Goal: Task Accomplishment & Management: Manage account settings

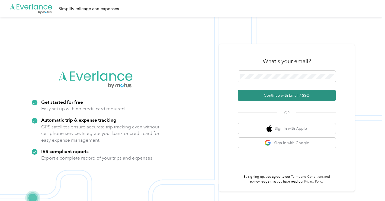
click at [264, 93] on button "Continue with Email / SSO" at bounding box center [287, 95] width 98 height 11
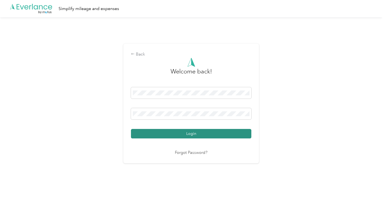
click at [192, 133] on button "Login" at bounding box center [191, 133] width 120 height 9
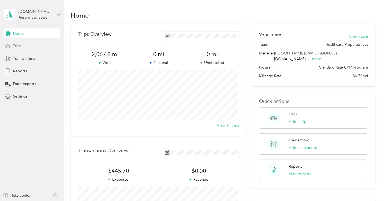
click at [27, 49] on div "Trips" at bounding box center [32, 46] width 57 height 10
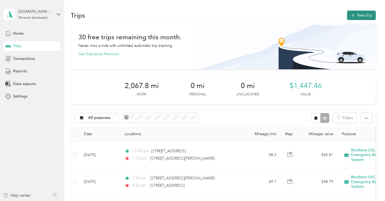
click at [353, 16] on icon "button" at bounding box center [353, 15] width 6 height 6
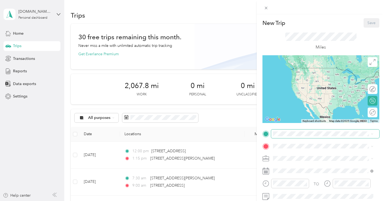
click at [296, 130] on span at bounding box center [325, 134] width 108 height 9
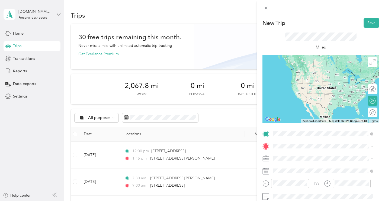
click at [304, 74] on li "[STREET_ADDRESS][PERSON_NAME][US_STATE]" at bounding box center [323, 68] width 104 height 11
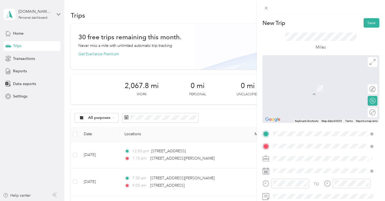
click at [293, 84] on div "[STREET_ADDRESS][PERSON_NAME][US_STATE]" at bounding box center [323, 80] width 96 height 7
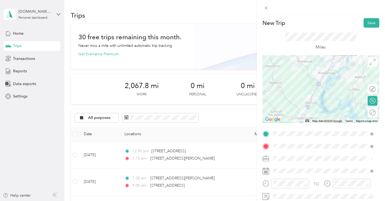
click at [369, 63] on icon at bounding box center [372, 62] width 6 height 6
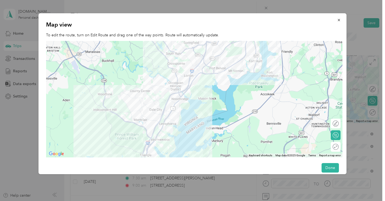
drag, startPoint x: 214, startPoint y: 76, endPoint x: 193, endPoint y: 131, distance: 59.4
click at [192, 135] on div at bounding box center [194, 99] width 296 height 117
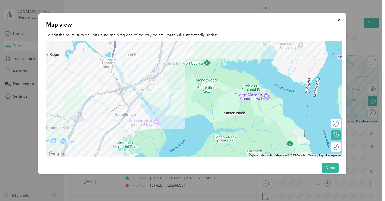
drag, startPoint x: 199, startPoint y: 69, endPoint x: 195, endPoint y: 134, distance: 65.2
click at [195, 134] on div at bounding box center [194, 99] width 296 height 117
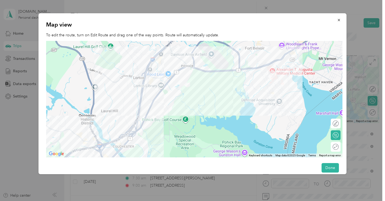
drag, startPoint x: 196, startPoint y: 95, endPoint x: 176, endPoint y: 141, distance: 49.4
click at [176, 141] on div at bounding box center [194, 99] width 296 height 117
click at [333, 164] on button "Done" at bounding box center [329, 167] width 17 height 9
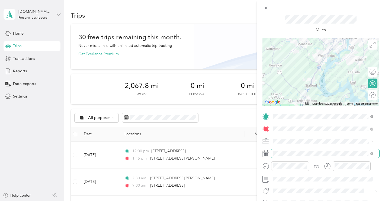
scroll to position [25, 0]
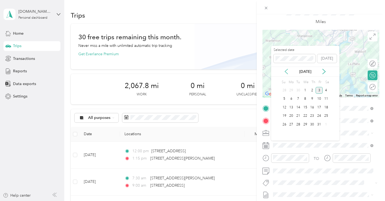
click at [286, 69] on icon at bounding box center [286, 71] width 5 height 5
click at [299, 125] on div "30" at bounding box center [298, 124] width 7 height 7
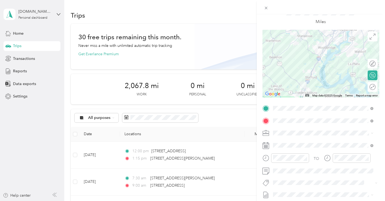
click at [299, 125] on div "30" at bounding box center [298, 124] width 7 height 7
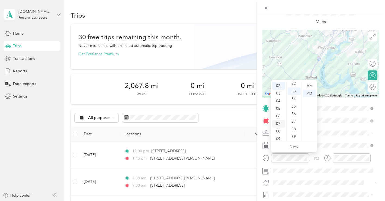
click at [278, 124] on div "07" at bounding box center [278, 124] width 13 height 8
click at [295, 86] on div "00" at bounding box center [294, 86] width 13 height 8
click at [307, 86] on div "AM" at bounding box center [309, 86] width 13 height 8
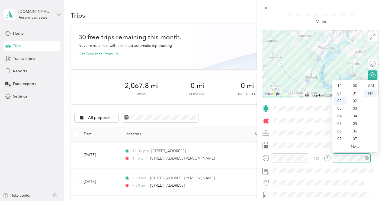
scroll to position [397, 0]
click at [340, 124] on div "07" at bounding box center [339, 124] width 13 height 8
click at [359, 99] on div "50" at bounding box center [355, 100] width 13 height 8
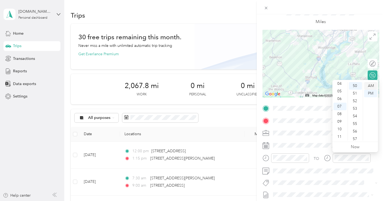
click at [372, 86] on div "AM" at bounding box center [370, 86] width 13 height 8
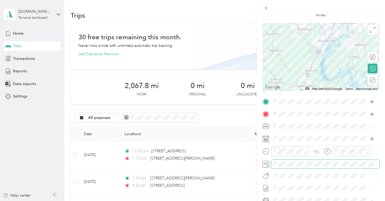
scroll to position [45, 0]
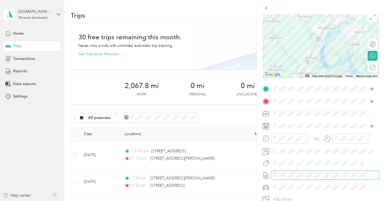
click at [290, 178] on span at bounding box center [325, 175] width 108 height 9
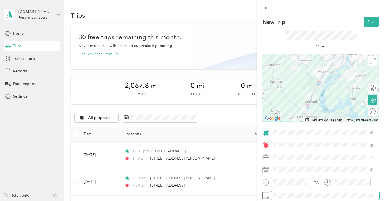
scroll to position [0, 0]
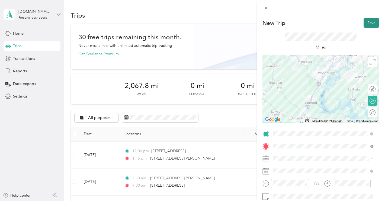
click at [372, 20] on button "Save" at bounding box center [371, 22] width 16 height 9
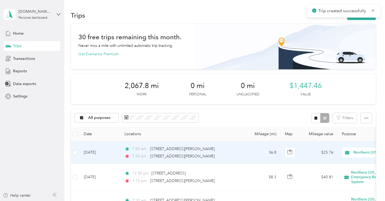
click at [214, 157] on div "7:50 am [STREET_ADDRESS][PERSON_NAME]" at bounding box center [181, 156] width 114 height 6
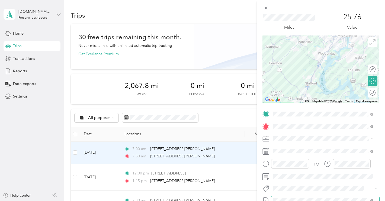
scroll to position [1, 0]
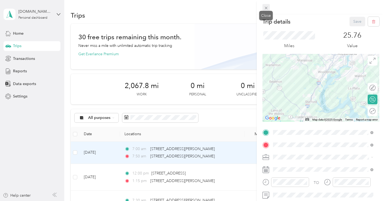
click at [263, 7] on span at bounding box center [266, 8] width 8 height 8
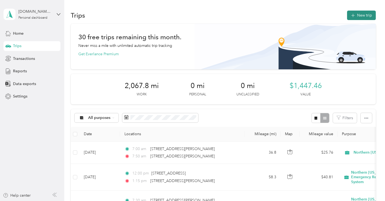
click at [352, 16] on icon "button" at bounding box center [353, 16] width 4 height 4
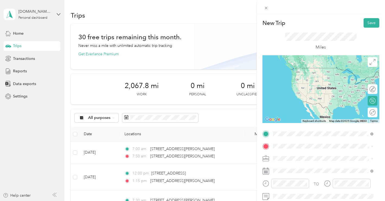
click at [290, 68] on span "[STREET_ADDRESS][PERSON_NAME][US_STATE]" at bounding box center [325, 68] width 84 height 5
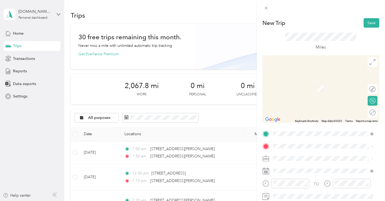
click at [298, 88] on span "[STREET_ADDRESS][US_STATE]" at bounding box center [310, 85] width 54 height 5
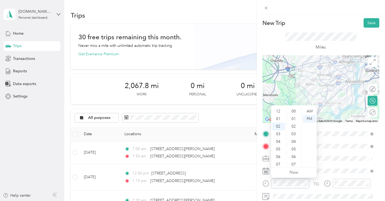
scroll to position [397, 0]
click at [279, 115] on div "01" at bounding box center [278, 115] width 13 height 8
click at [294, 117] on div "30" at bounding box center [294, 116] width 13 height 8
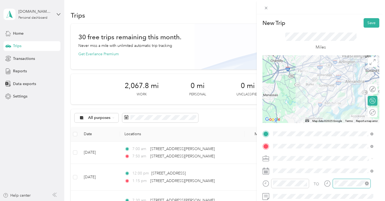
scroll to position [397, 0]
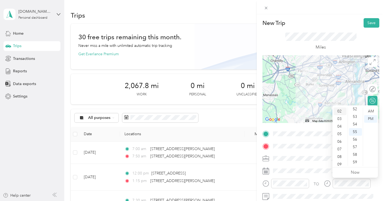
click at [341, 111] on div "02" at bounding box center [339, 112] width 13 height 8
click at [355, 110] on div "00" at bounding box center [355, 112] width 13 height 8
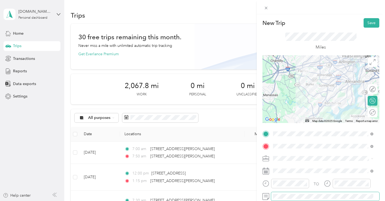
click at [302, 194] on span at bounding box center [325, 196] width 108 height 9
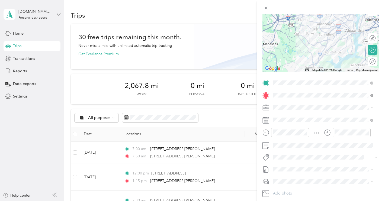
click at [294, 187] on span "[DATE] - [DATE]" at bounding box center [286, 187] width 27 height 6
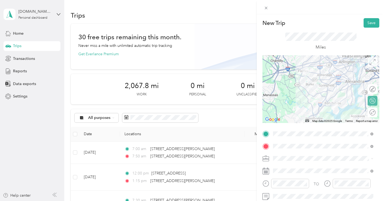
click at [372, 65] on span at bounding box center [373, 62] width 10 height 10
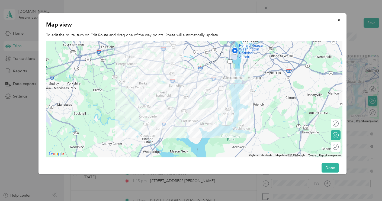
drag, startPoint x: 195, startPoint y: 94, endPoint x: 214, endPoint y: 112, distance: 25.5
click at [214, 111] on div at bounding box center [194, 99] width 296 height 117
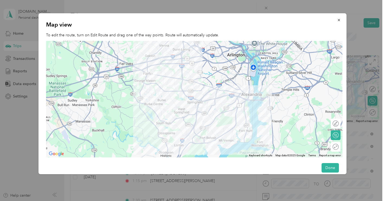
drag, startPoint x: 216, startPoint y: 129, endPoint x: 215, endPoint y: 123, distance: 5.5
click at [215, 123] on div at bounding box center [194, 99] width 296 height 117
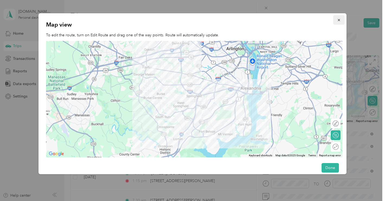
click at [338, 20] on icon "button" at bounding box center [339, 20] width 2 height 2
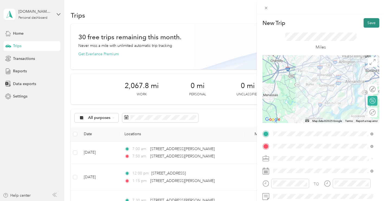
click at [369, 21] on button "Save" at bounding box center [371, 22] width 16 height 9
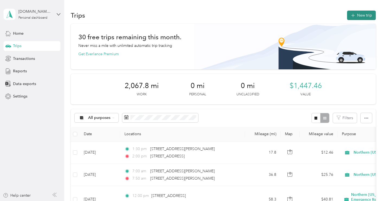
click at [360, 12] on button "New trip" at bounding box center [361, 15] width 29 height 9
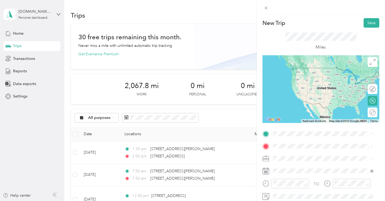
click at [301, 75] on span "[STREET_ADDRESS][US_STATE]" at bounding box center [310, 73] width 54 height 5
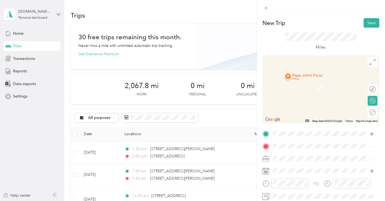
click at [301, 81] on span "[STREET_ADDRESS][PERSON_NAME][US_STATE]" at bounding box center [325, 79] width 84 height 5
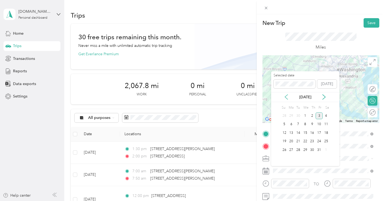
click at [287, 99] on icon at bounding box center [286, 97] width 3 height 5
click at [299, 147] on div "30" at bounding box center [298, 150] width 7 height 7
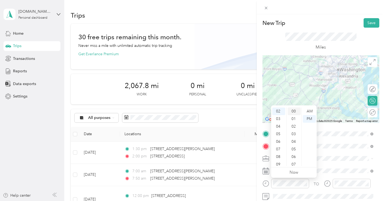
click at [295, 113] on div "00" at bounding box center [294, 112] width 13 height 8
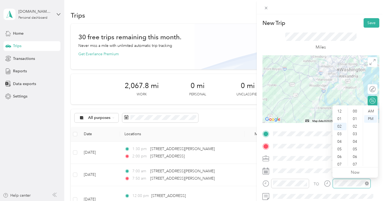
scroll to position [397, 0]
click at [342, 116] on div "03" at bounding box center [339, 119] width 13 height 8
click at [356, 153] on div "15" at bounding box center [355, 151] width 13 height 8
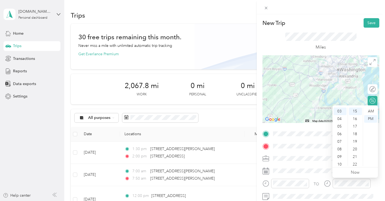
click at [319, 190] on div "TO" at bounding box center [320, 185] width 117 height 13
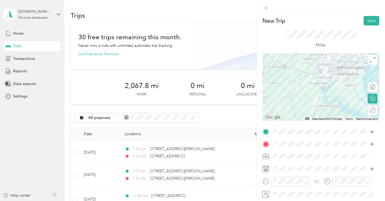
scroll to position [65, 0]
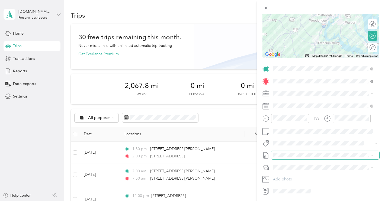
click at [312, 152] on span at bounding box center [325, 155] width 108 height 9
click at [312, 170] on li "[DATE] - [DATE] Draft" at bounding box center [323, 173] width 104 height 9
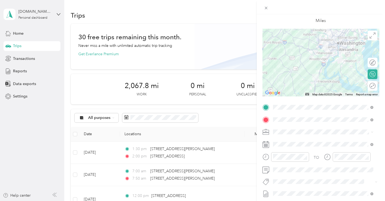
scroll to position [25, 0]
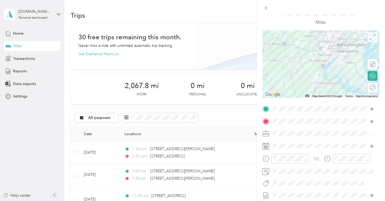
click at [368, 41] on span at bounding box center [373, 37] width 10 height 10
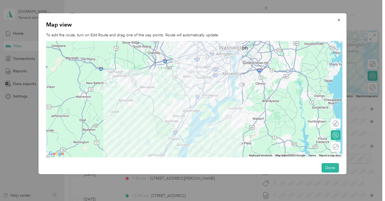
drag, startPoint x: 214, startPoint y: 92, endPoint x: 215, endPoint y: 105, distance: 13.6
click at [215, 105] on div at bounding box center [194, 99] width 296 height 117
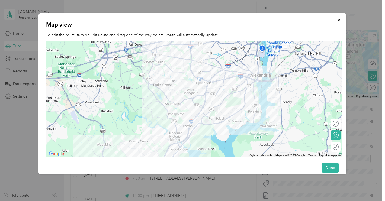
drag, startPoint x: 214, startPoint y: 98, endPoint x: 225, endPoint y: 124, distance: 28.8
click at [225, 124] on div at bounding box center [194, 99] width 296 height 117
click at [334, 123] on div at bounding box center [332, 124] width 11 height 6
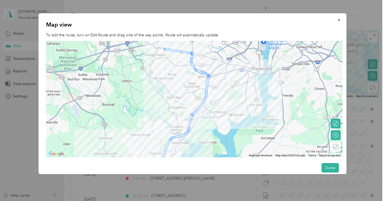
drag, startPoint x: 219, startPoint y: 129, endPoint x: 220, endPoint y: 122, distance: 7.4
click at [220, 122] on div at bounding box center [194, 99] width 296 height 117
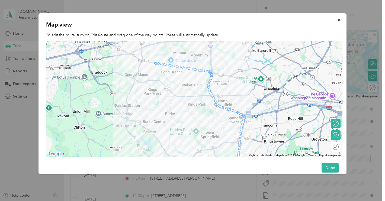
drag, startPoint x: 151, startPoint y: 66, endPoint x: 158, endPoint y: 86, distance: 21.9
click at [158, 86] on div at bounding box center [194, 99] width 296 height 117
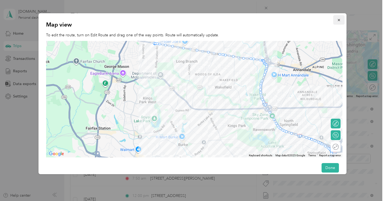
click at [333, 20] on button "button" at bounding box center [338, 19] width 11 height 9
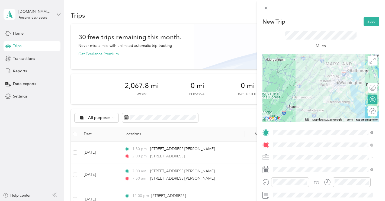
scroll to position [0, 0]
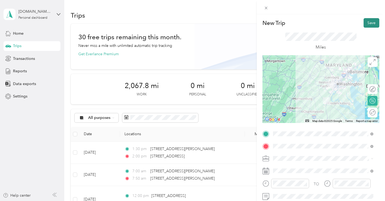
click at [369, 24] on button "Save" at bounding box center [371, 22] width 16 height 9
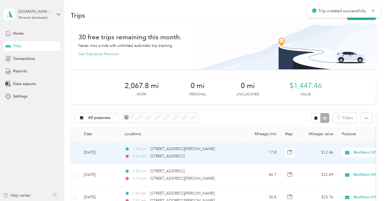
click at [111, 157] on td "[DATE]" at bounding box center [99, 153] width 41 height 22
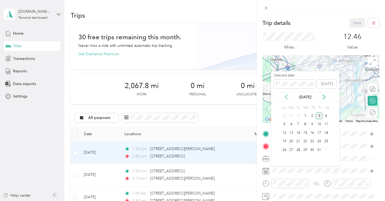
click at [284, 98] on icon at bounding box center [286, 96] width 5 height 5
click at [297, 151] on div "30" at bounding box center [298, 150] width 7 height 7
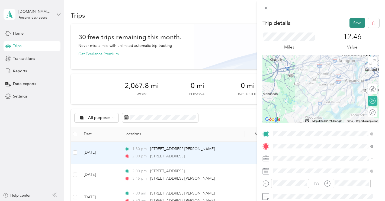
click at [353, 23] on button "Save" at bounding box center [357, 22] width 16 height 9
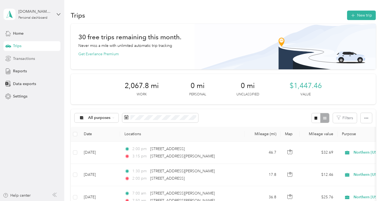
click at [36, 57] on div "Transactions" at bounding box center [32, 59] width 57 height 10
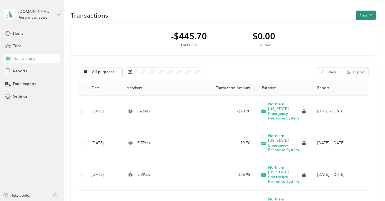
click at [362, 17] on button "New" at bounding box center [366, 15] width 20 height 9
click at [362, 27] on span "Expense" at bounding box center [363, 26] width 15 height 6
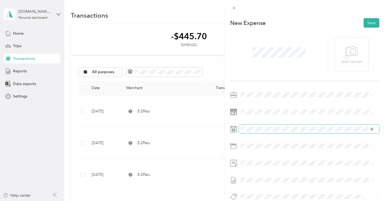
click at [255, 126] on span at bounding box center [309, 129] width 140 height 9
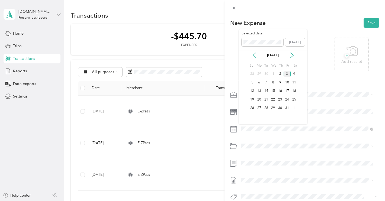
click at [256, 54] on icon at bounding box center [254, 55] width 5 height 5
click at [264, 106] on div "30" at bounding box center [266, 108] width 7 height 7
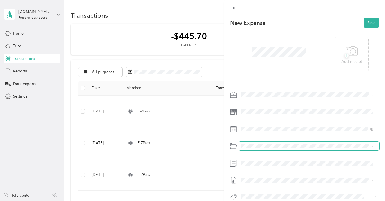
click at [252, 148] on span at bounding box center [309, 146] width 140 height 9
click at [265, 176] on span at bounding box center [309, 180] width 140 height 9
click at [263, 171] on span "[DATE] - [DATE]" at bounding box center [254, 171] width 27 height 6
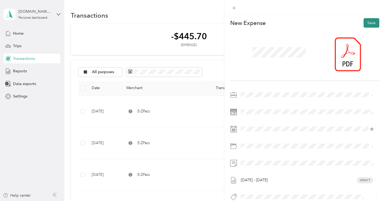
click at [368, 24] on button "Save" at bounding box center [371, 22] width 16 height 9
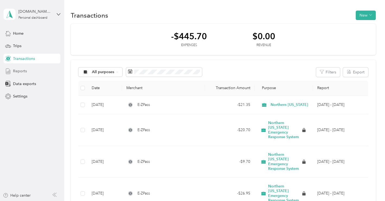
click at [27, 69] on div "Reports" at bounding box center [32, 71] width 57 height 10
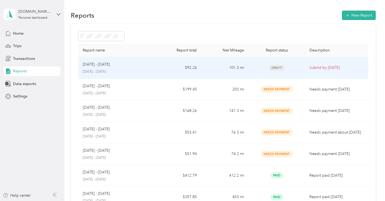
click at [141, 68] on div "[DATE] - [DATE] [DATE] - [DATE]" at bounding box center [116, 68] width 67 height 13
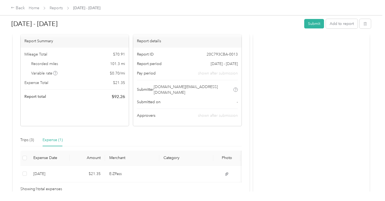
scroll to position [75, 0]
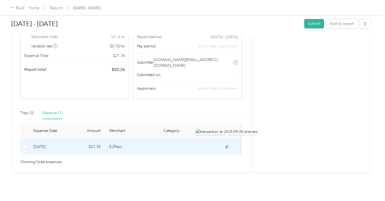
click at [226, 145] on icon at bounding box center [226, 147] width 5 height 5
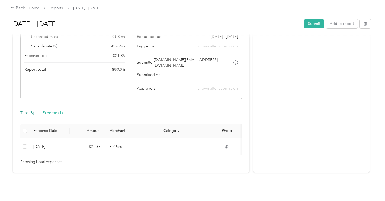
click at [28, 110] on div "Trips (3)" at bounding box center [27, 113] width 14 height 6
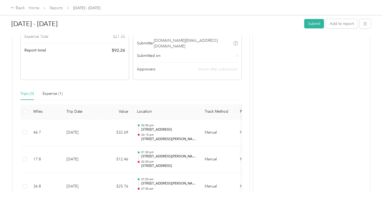
scroll to position [105, 0]
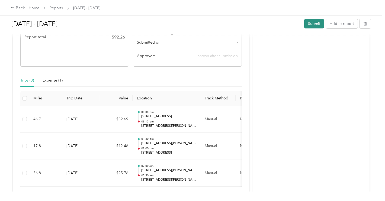
click at [309, 25] on button "Submit" at bounding box center [314, 23] width 20 height 9
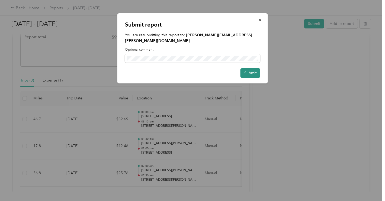
click at [254, 71] on button "Submit" at bounding box center [250, 72] width 20 height 9
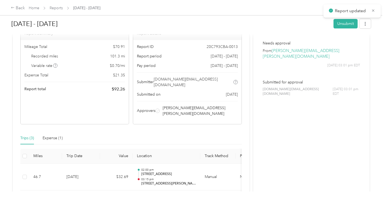
scroll to position [0, 0]
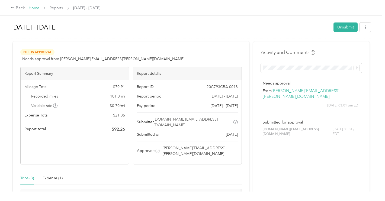
click at [31, 7] on link "Home" at bounding box center [34, 8] width 11 height 5
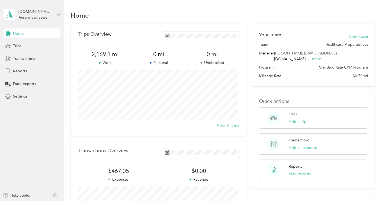
click at [56, 15] on div "[DOMAIN_NAME][EMAIL_ADDRESS][DOMAIN_NAME] Personal dashboard" at bounding box center [32, 14] width 57 height 19
click at [25, 44] on div "Log out" at bounding box center [18, 45] width 21 height 6
